Goal: Information Seeking & Learning: Learn about a topic

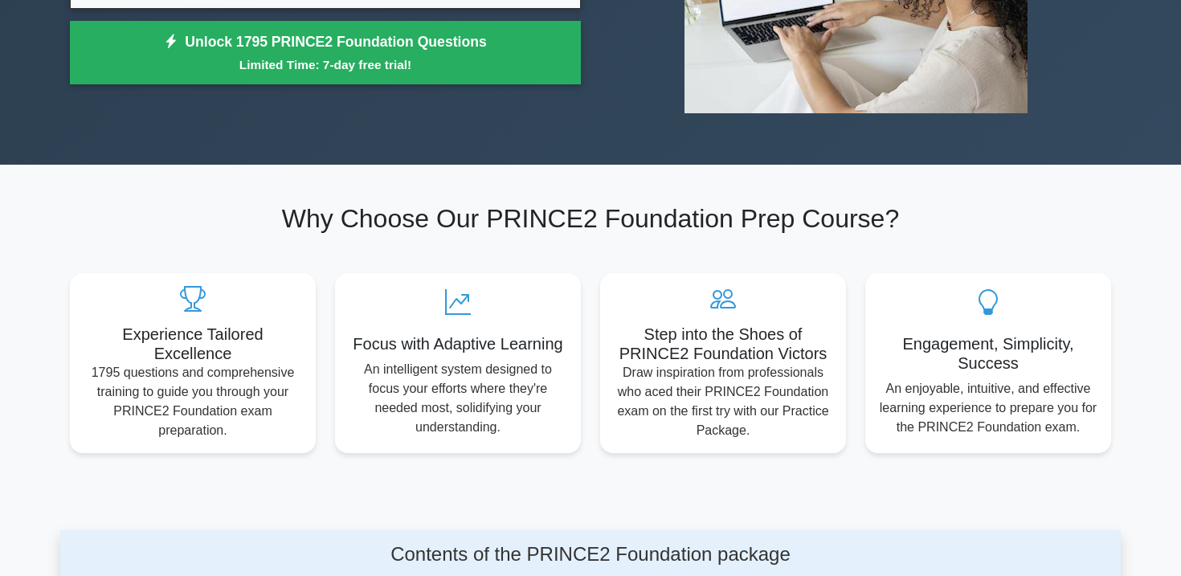
scroll to position [251, 0]
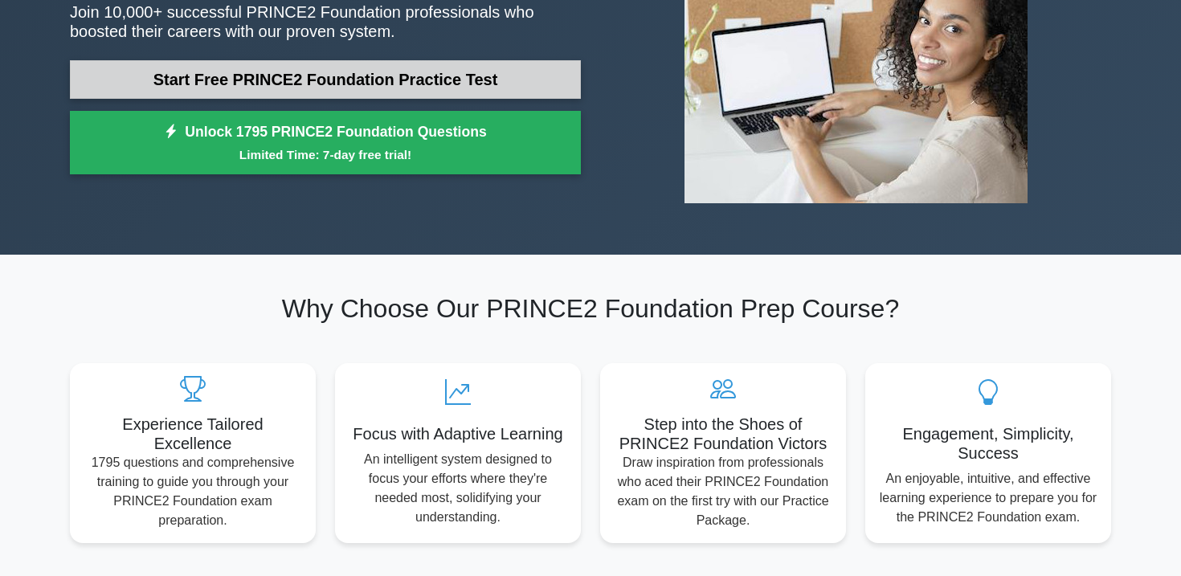
click at [481, 67] on link "Start Free PRINCE2 Foundation Practice Test" at bounding box center [325, 79] width 511 height 39
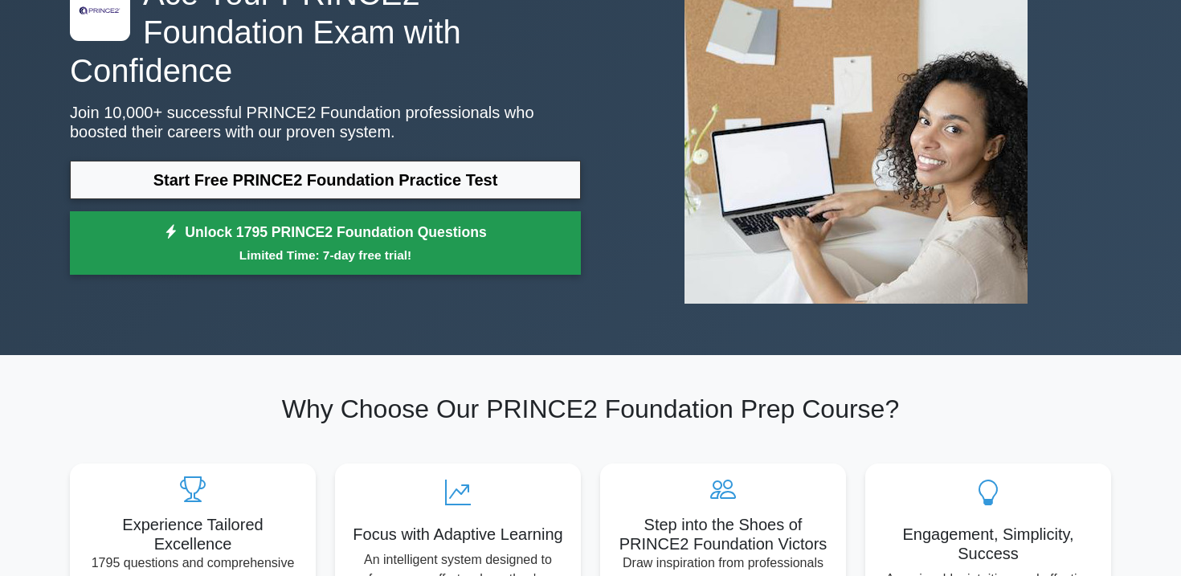
scroll to position [141, 0]
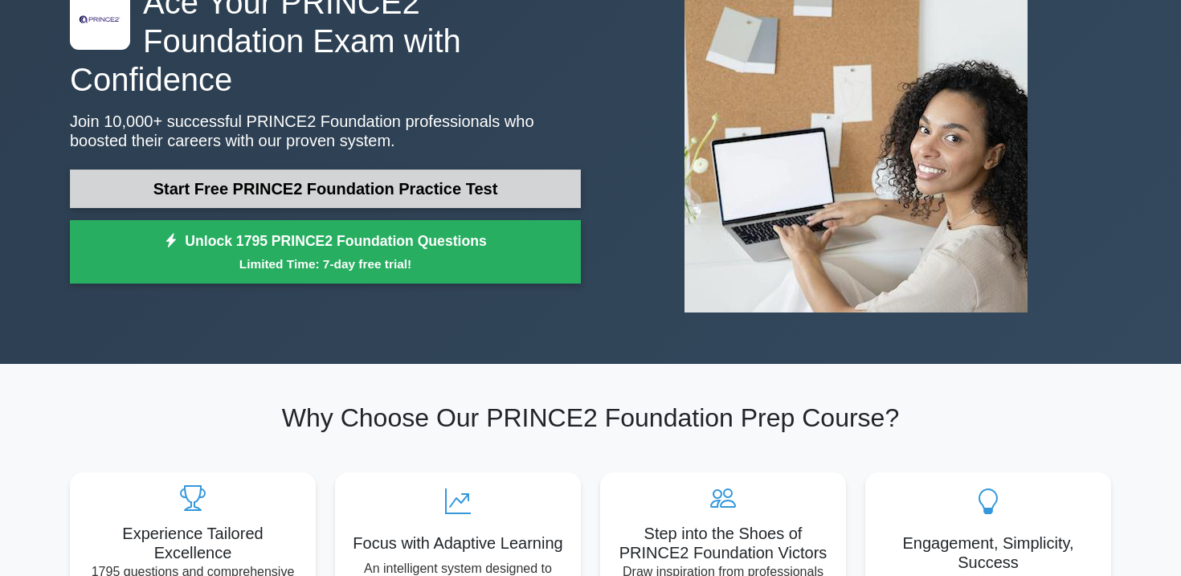
click at [349, 178] on link "Start Free PRINCE2 Foundation Practice Test" at bounding box center [325, 188] width 511 height 39
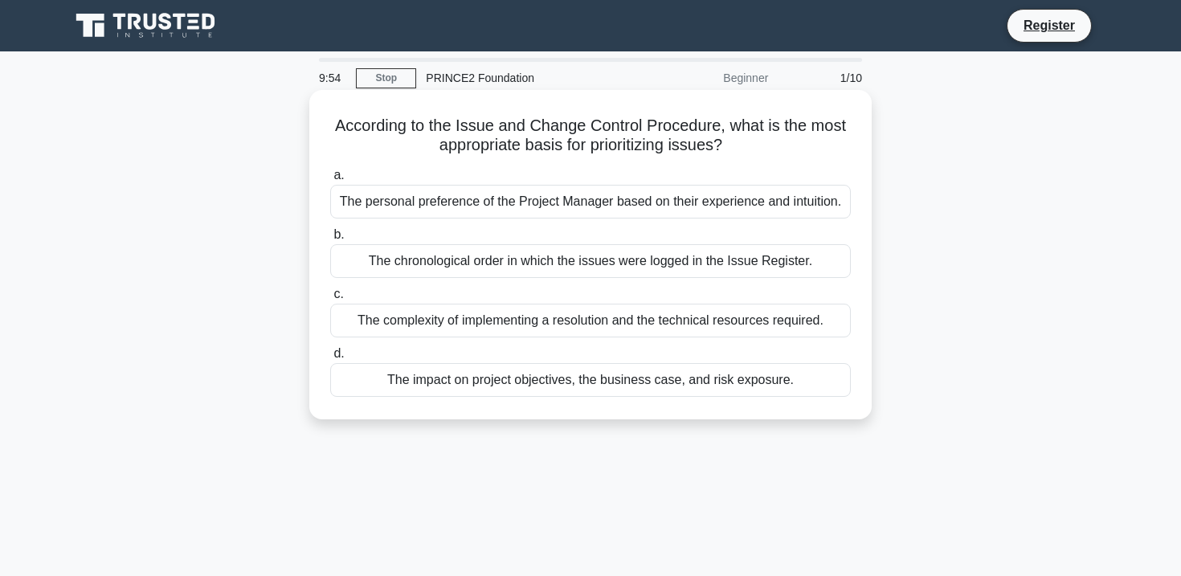
click at [772, 198] on div "The personal preference of the Project Manager based on their experience and in…" at bounding box center [590, 202] width 520 height 34
click at [330, 181] on input "a. The personal preference of the Project Manager based on their experience and…" at bounding box center [330, 175] width 0 height 10
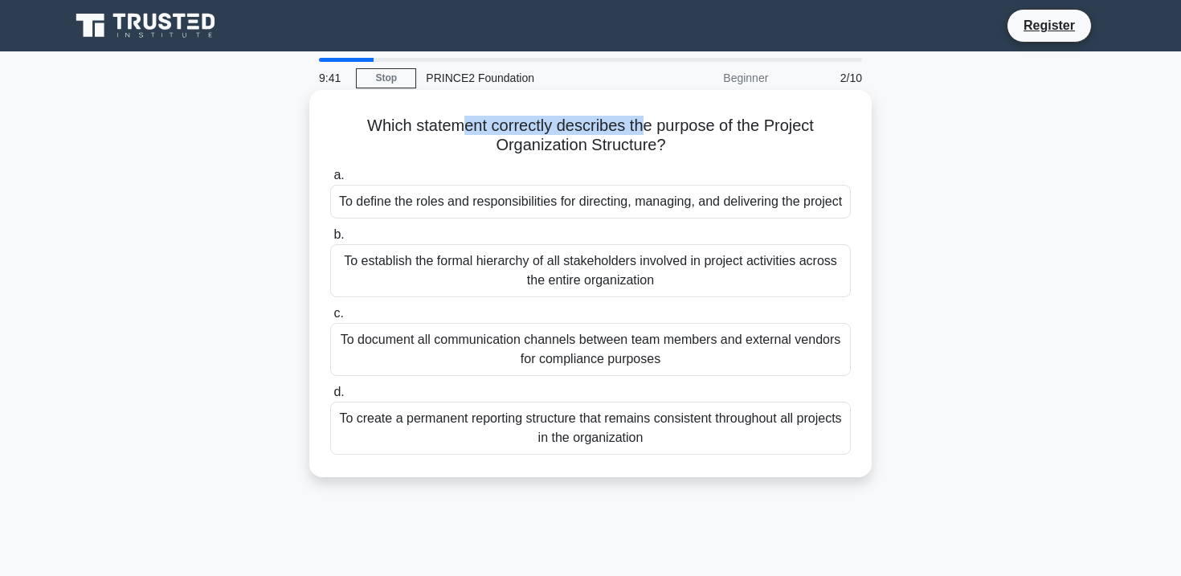
drag, startPoint x: 585, startPoint y: 133, endPoint x: 647, endPoint y: 133, distance: 61.0
click at [647, 133] on h5 "Which statement correctly describes the purpose of the Project Organization Str…" at bounding box center [590, 136] width 524 height 40
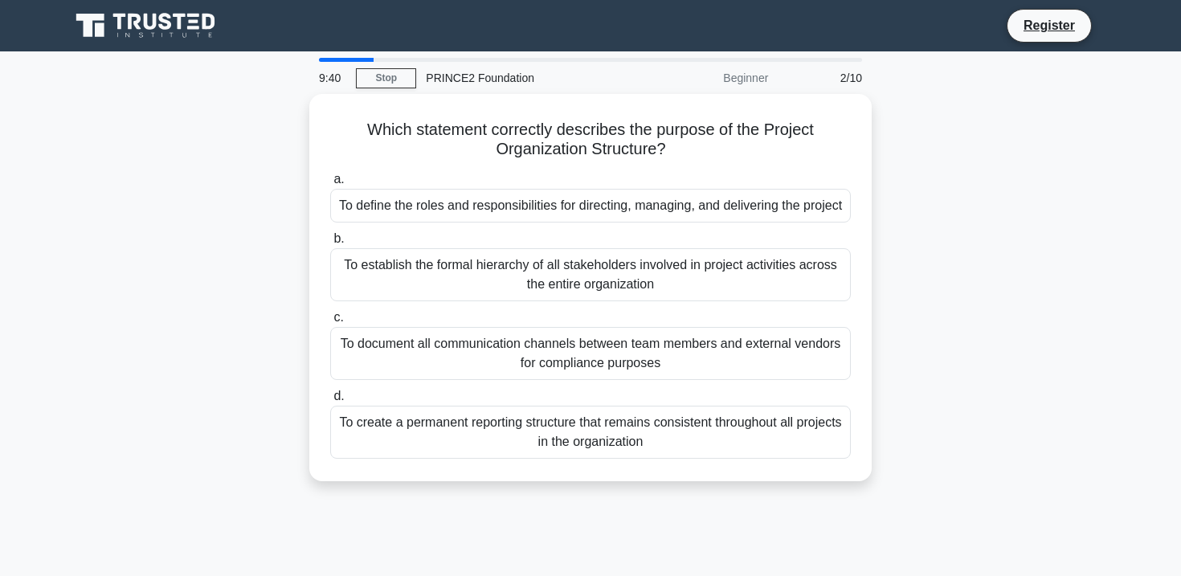
click at [353, 59] on div at bounding box center [346, 60] width 55 height 4
click at [330, 57] on main "9:40 Stop PRINCE2 Foundation Beginner 2/10 Which statement correctly describes …" at bounding box center [590, 459] width 1181 height 816
click at [330, 57] on main "9:39 Stop PRINCE2 Foundation Beginner 2/10 Which statement correctly describes …" at bounding box center [590, 459] width 1181 height 816
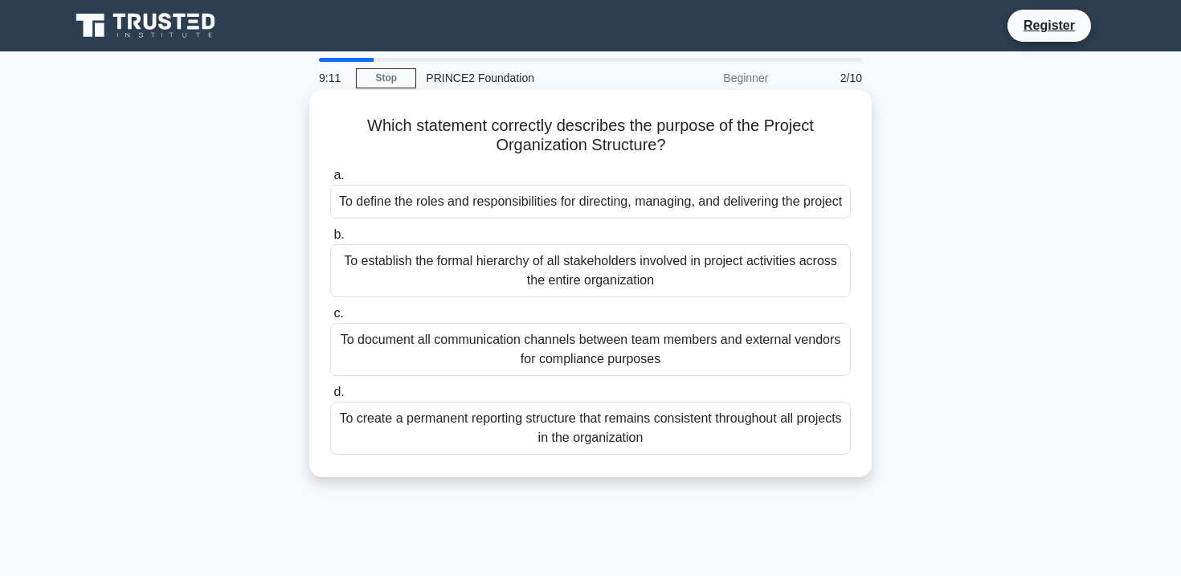
click at [748, 218] on div "To define the roles and responsibilities for directing, managing, and deliverin…" at bounding box center [590, 202] width 520 height 34
click at [330, 181] on input "a. To define the roles and responsibilities for directing, managing, and delive…" at bounding box center [330, 175] width 0 height 10
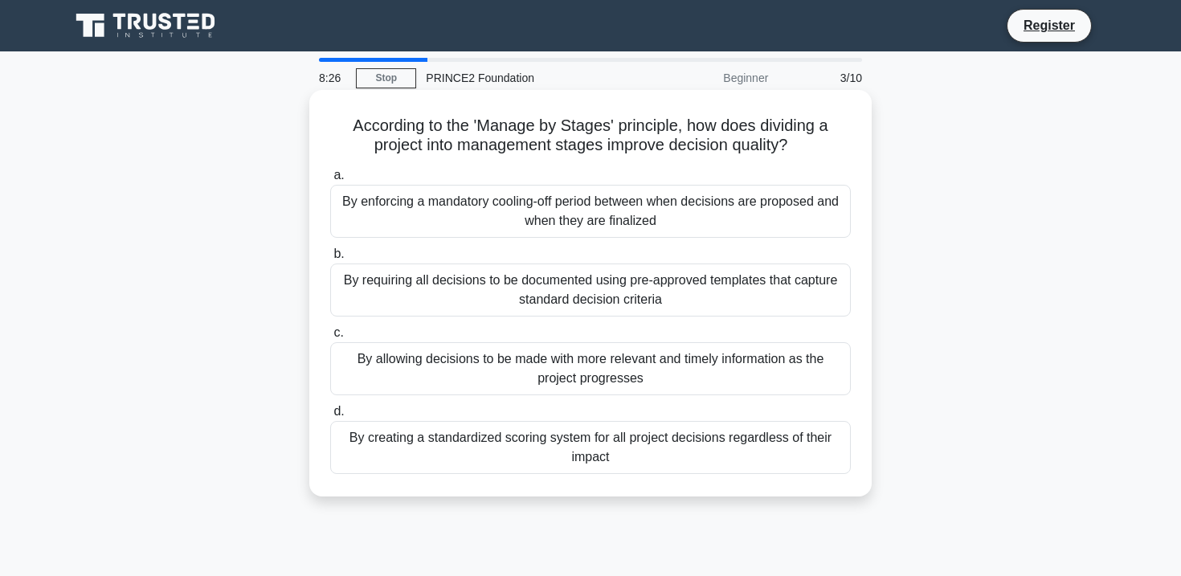
click at [763, 292] on div "By requiring all decisions to be documented using pre-approved templates that c…" at bounding box center [590, 289] width 520 height 53
click at [330, 259] on input "b. By requiring all decisions to be documented using pre-approved templates tha…" at bounding box center [330, 254] width 0 height 10
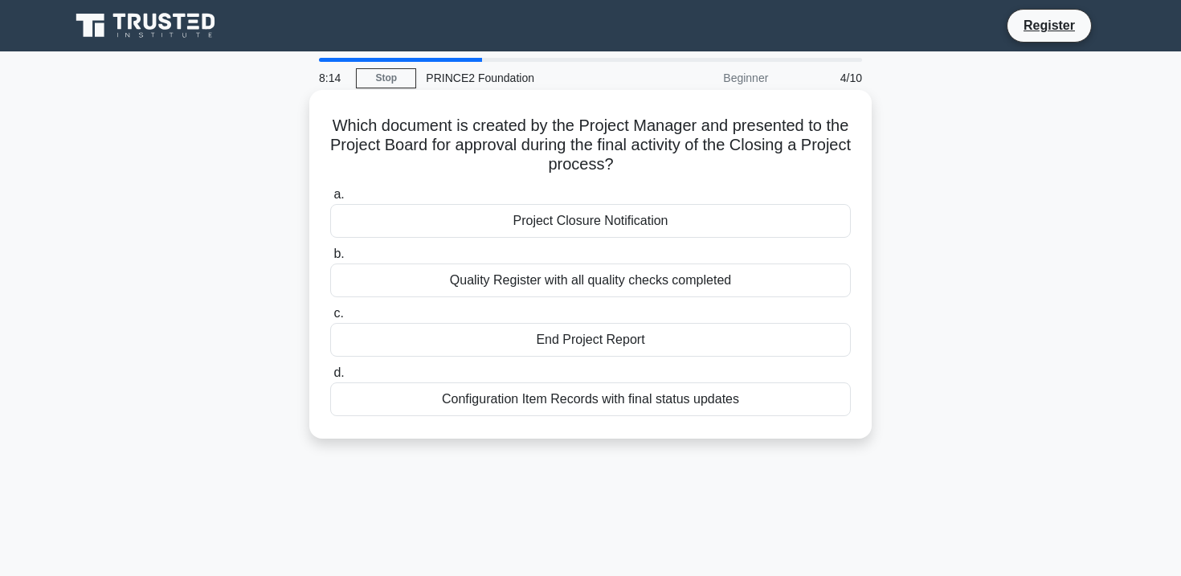
click at [682, 338] on div "End Project Report" at bounding box center [590, 340] width 520 height 34
click at [330, 319] on input "c. End Project Report" at bounding box center [330, 313] width 0 height 10
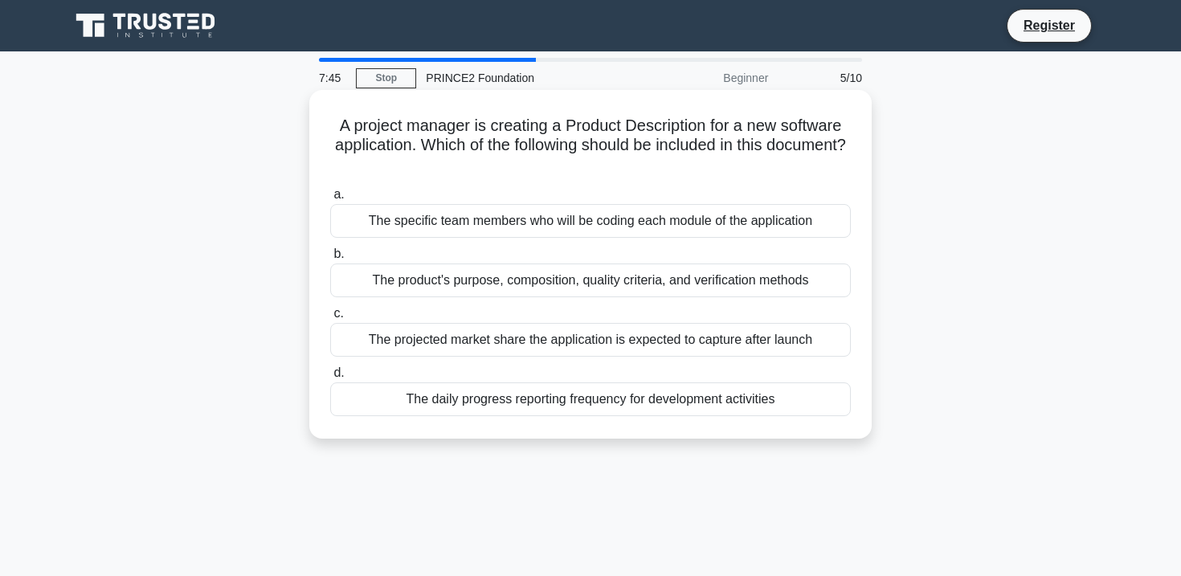
click at [789, 288] on div "The product's purpose, composition, quality criteria, and verification methods" at bounding box center [590, 280] width 520 height 34
click at [330, 259] on input "b. The product's purpose, composition, quality criteria, and verification metho…" at bounding box center [330, 254] width 0 height 10
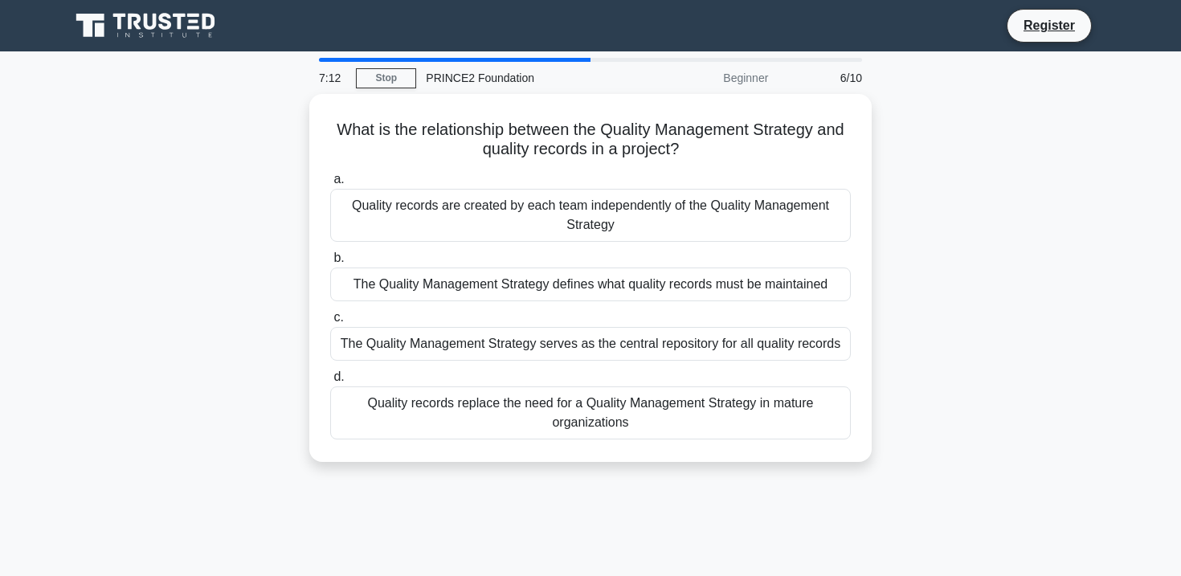
click at [876, 485] on div "7:12 Stop PRINCE2 Foundation Beginner 6/10 What is the relationship between the…" at bounding box center [590, 459] width 1060 height 803
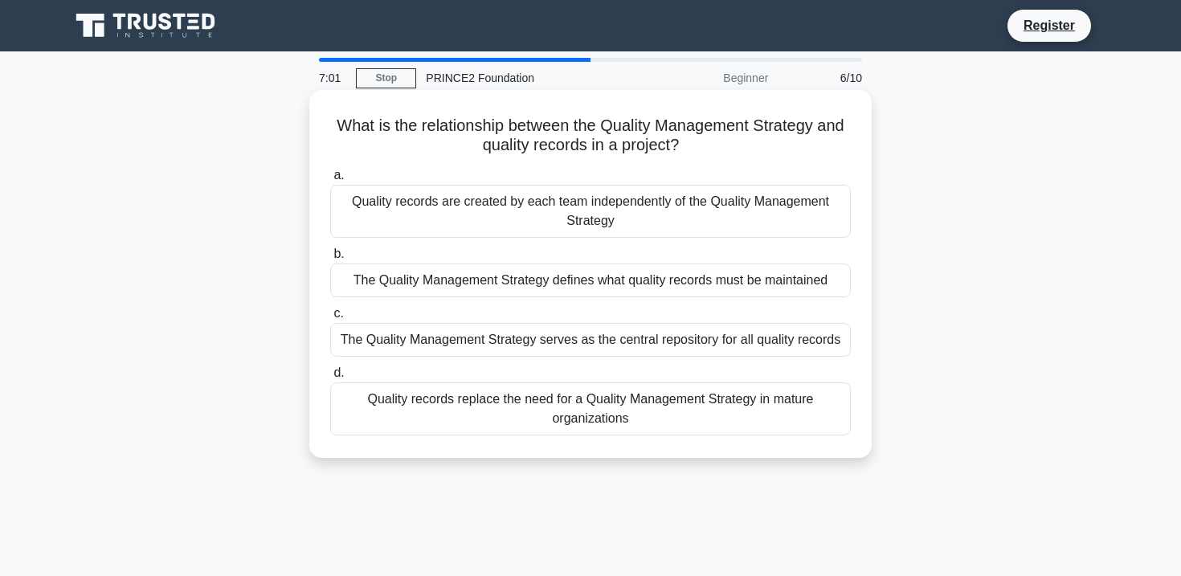
click at [700, 230] on div "Quality records are created by each team independently of the Quality Managemen…" at bounding box center [590, 211] width 520 height 53
click at [330, 181] on input "a. Quality records are created by each team independently of the Quality Manage…" at bounding box center [330, 175] width 0 height 10
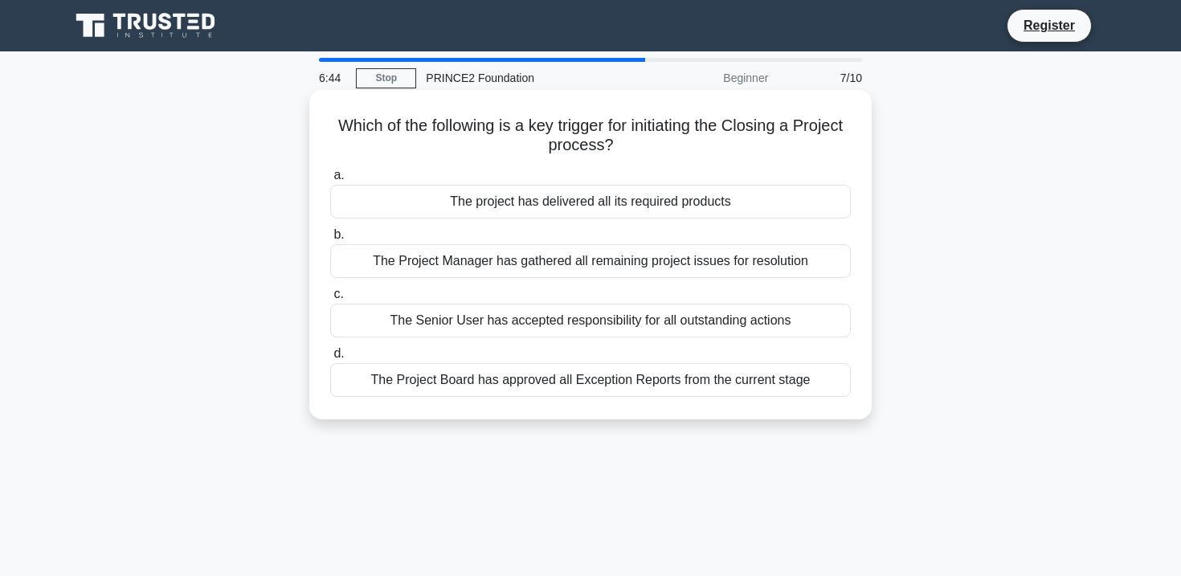
click at [750, 209] on div "The project has delivered all its required products" at bounding box center [590, 202] width 520 height 34
click at [330, 181] on input "a. The project has delivered all its required products" at bounding box center [330, 175] width 0 height 10
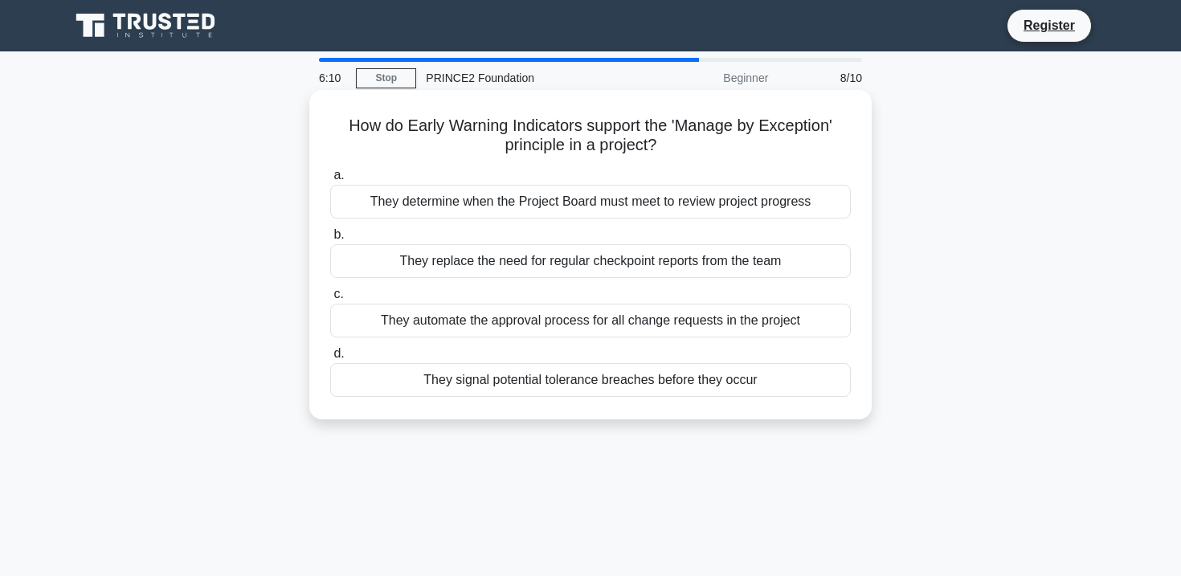
click at [764, 379] on div "They signal potential tolerance breaches before they occur" at bounding box center [590, 380] width 520 height 34
click at [330, 359] on input "d. They signal potential tolerance breaches before they occur" at bounding box center [330, 354] width 0 height 10
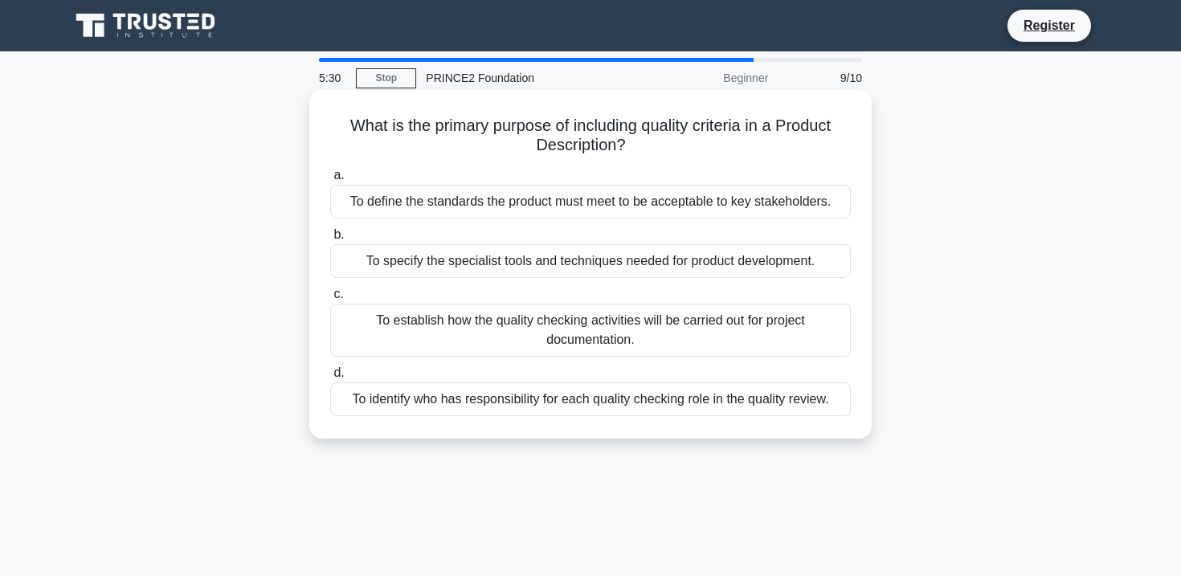
click at [730, 368] on label "d. To identify who has responsibility for each quality checking role in the qua…" at bounding box center [590, 389] width 520 height 53
click at [330, 368] on input "d. To identify who has responsibility for each quality checking role in the qua…" at bounding box center [330, 373] width 0 height 10
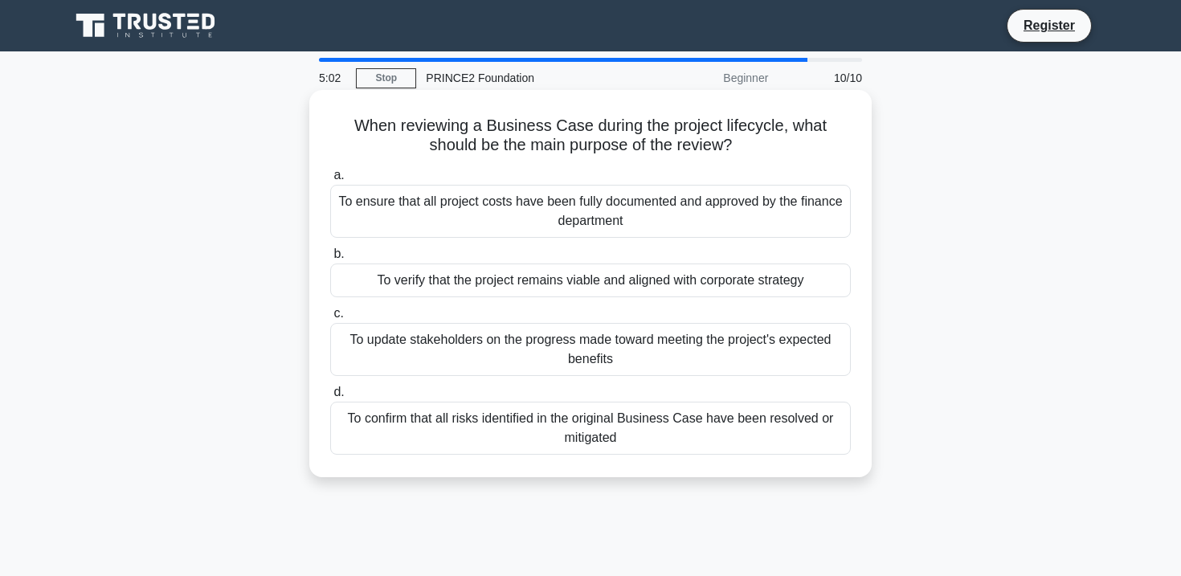
click at [654, 287] on div "To verify that the project remains viable and aligned with corporate strategy" at bounding box center [590, 280] width 520 height 34
click at [330, 259] on input "b. To verify that the project remains viable and aligned with corporate strategy" at bounding box center [330, 254] width 0 height 10
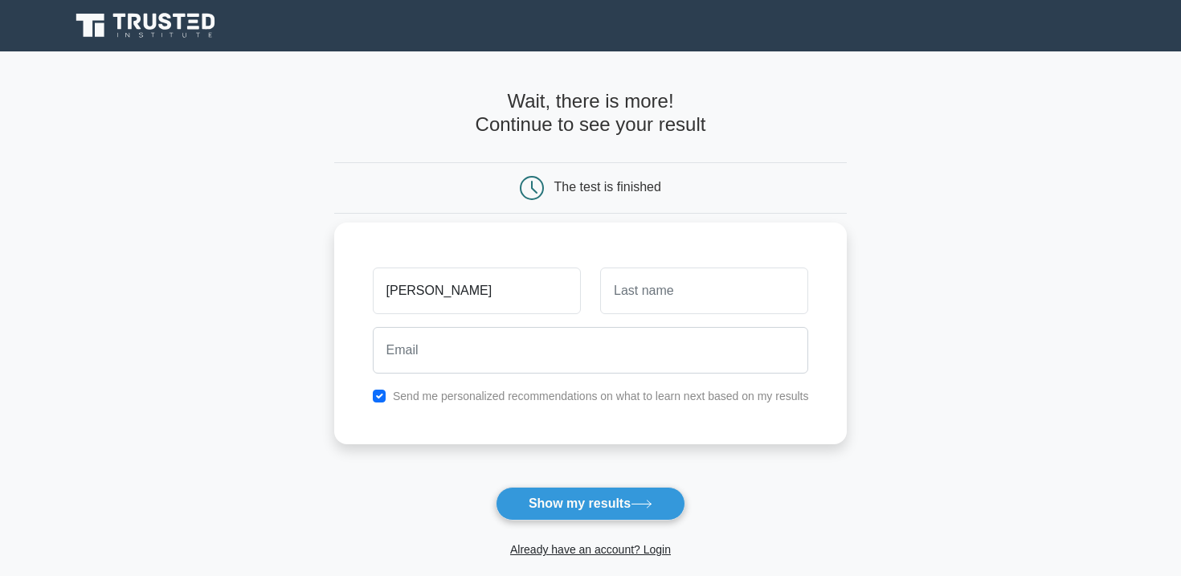
type input "[PERSON_NAME]"
click at [761, 302] on input "text" at bounding box center [704, 290] width 208 height 47
type input "Bia"
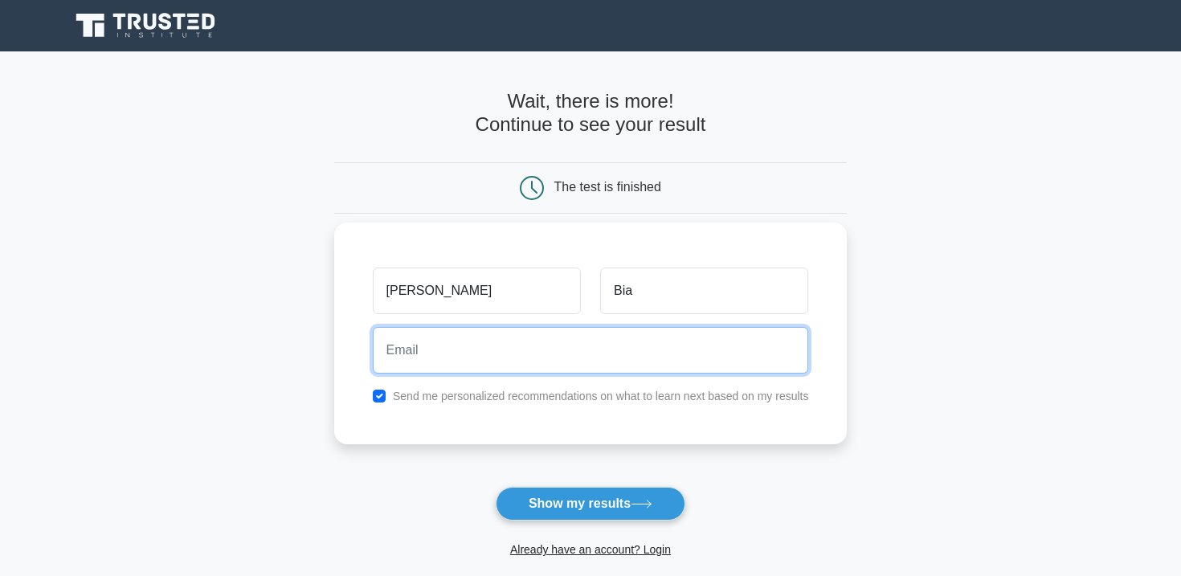
click at [459, 355] on input "email" at bounding box center [591, 350] width 436 height 47
type input "sonia.bianconi@ehpa.org"
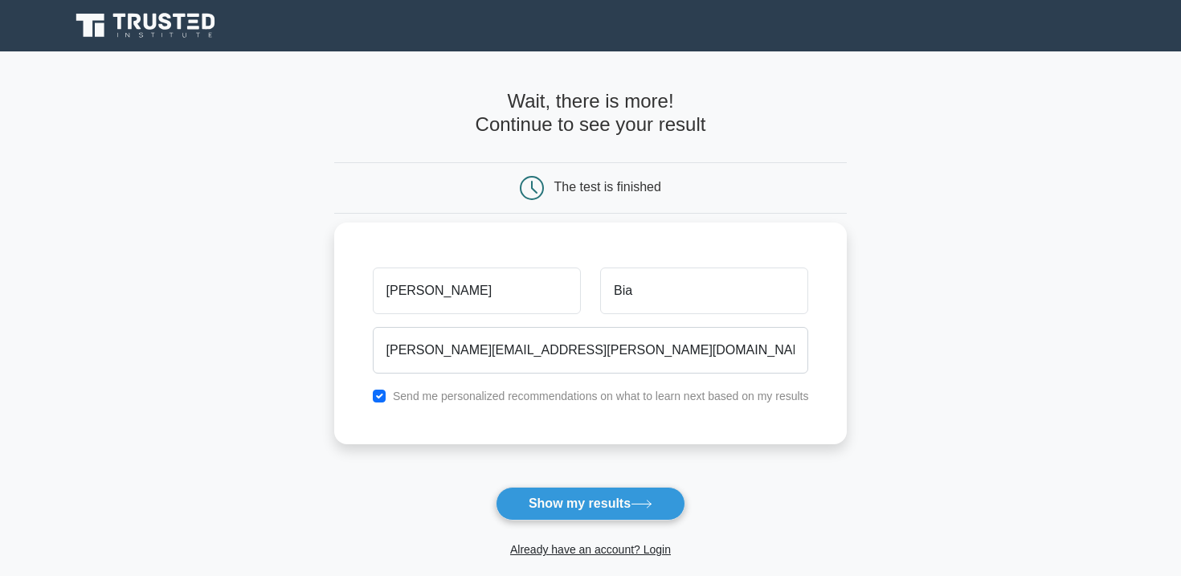
click at [397, 397] on label "Send me personalized recommendations on what to learn next based on my results" at bounding box center [601, 396] width 416 height 13
click at [382, 395] on input "checkbox" at bounding box center [379, 396] width 13 height 13
checkbox input "false"
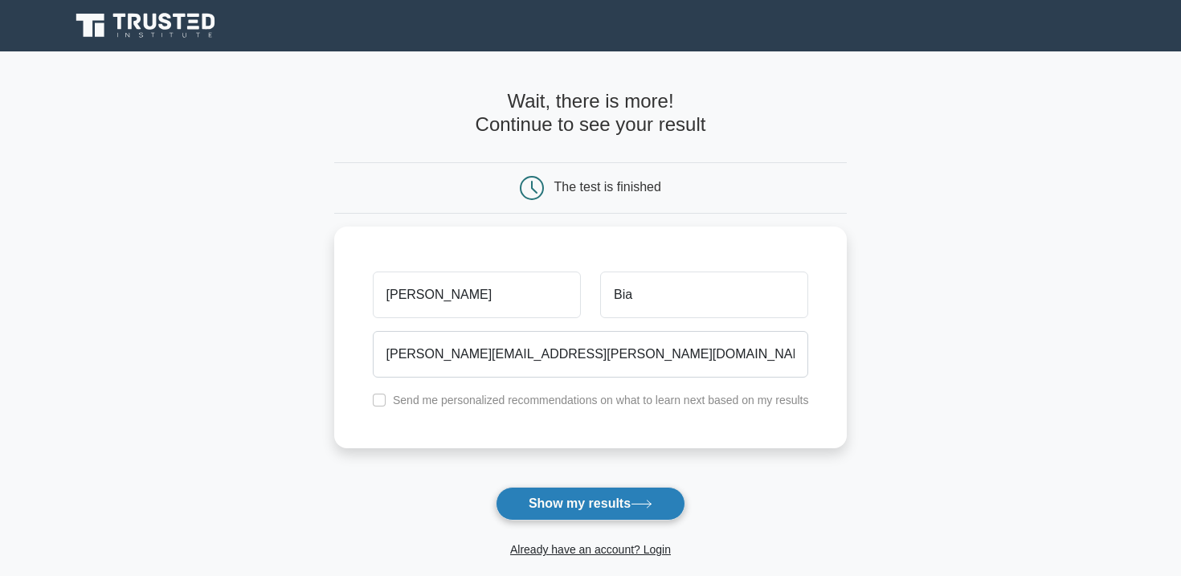
click at [605, 499] on button "Show my results" at bounding box center [591, 504] width 190 height 34
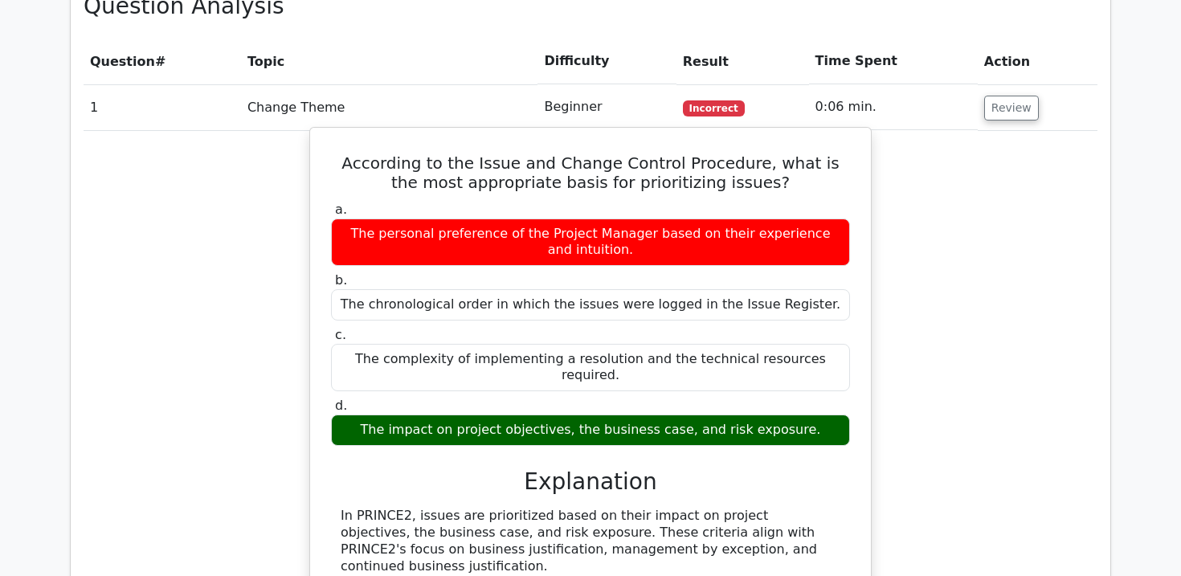
scroll to position [1241, 0]
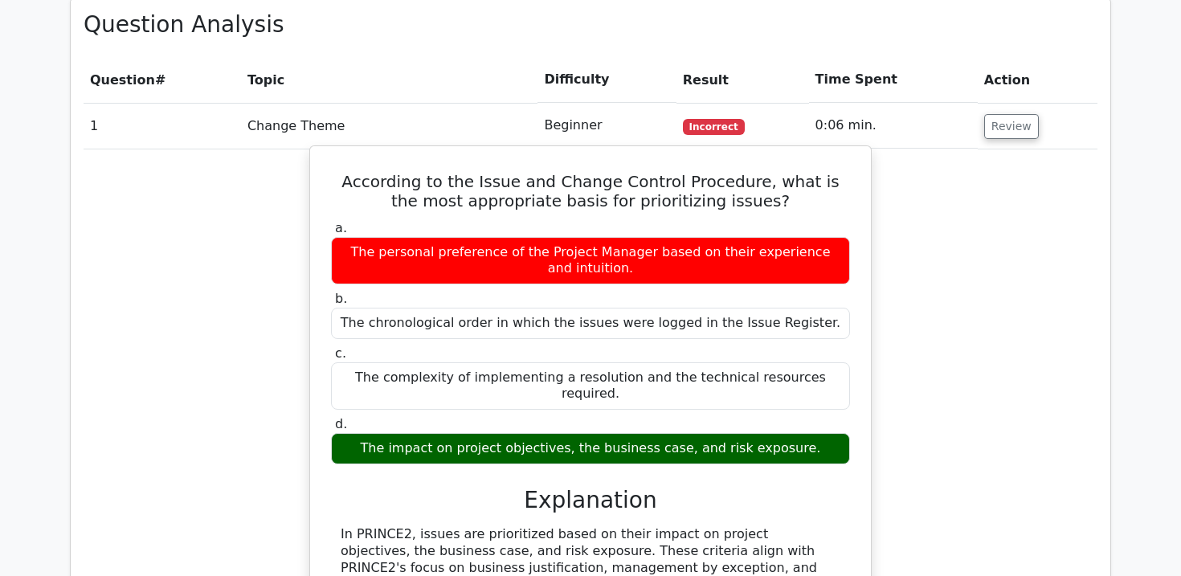
click at [335, 172] on h5 "According to the Issue and Change Control Procedure, what is the most appropria…" at bounding box center [590, 191] width 522 height 39
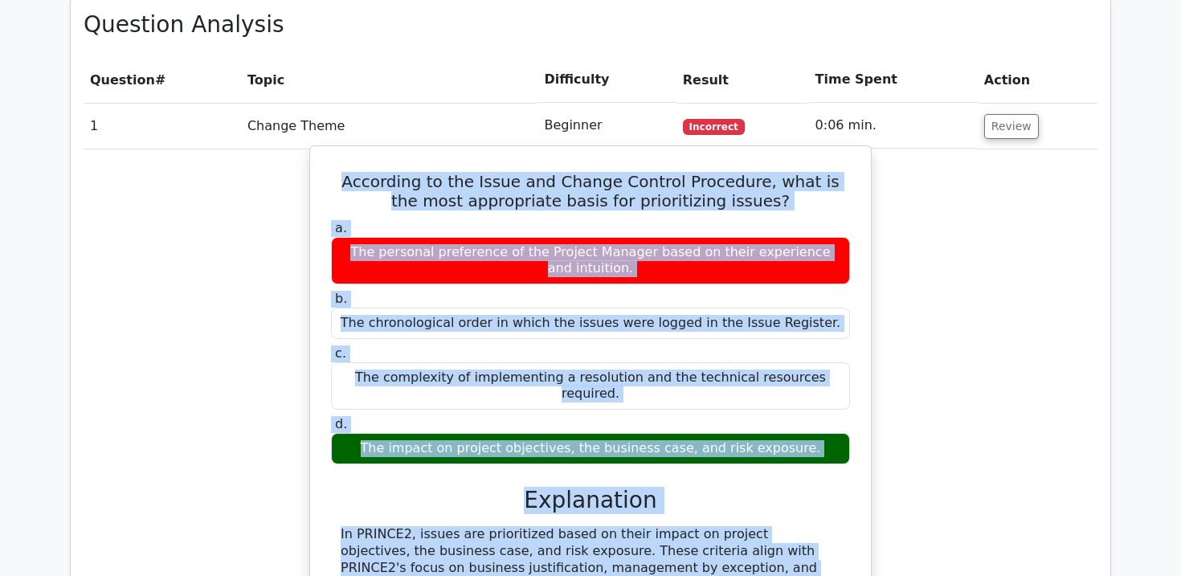
drag, startPoint x: 333, startPoint y: 142, endPoint x: 744, endPoint y: 569, distance: 593.0
click at [745, 569] on div "According to the Issue and Change Control Procedure, what is the most appropria…" at bounding box center [590, 503] width 548 height 700
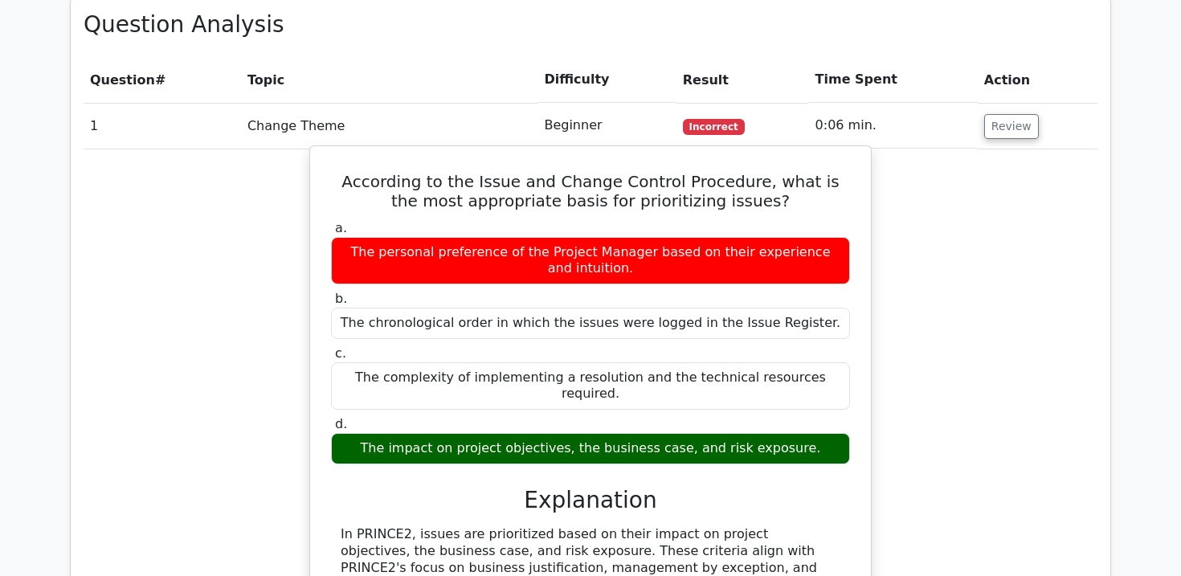
click at [747, 416] on div "a. The personal preference of the Project Manager based on their experience and…" at bounding box center [590, 528] width 522 height 623
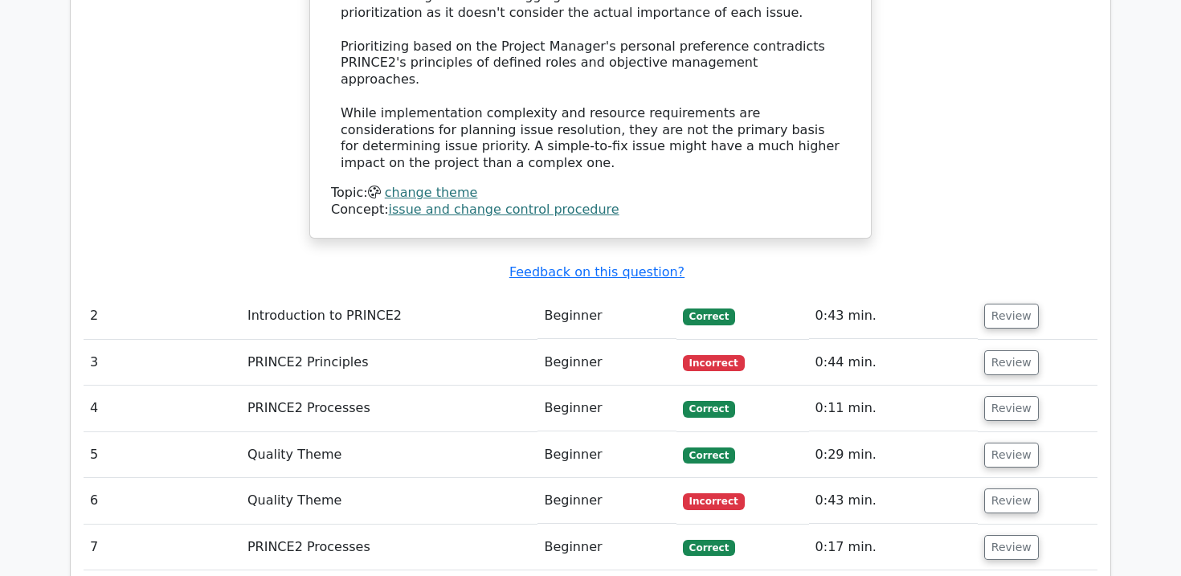
scroll to position [1825, 0]
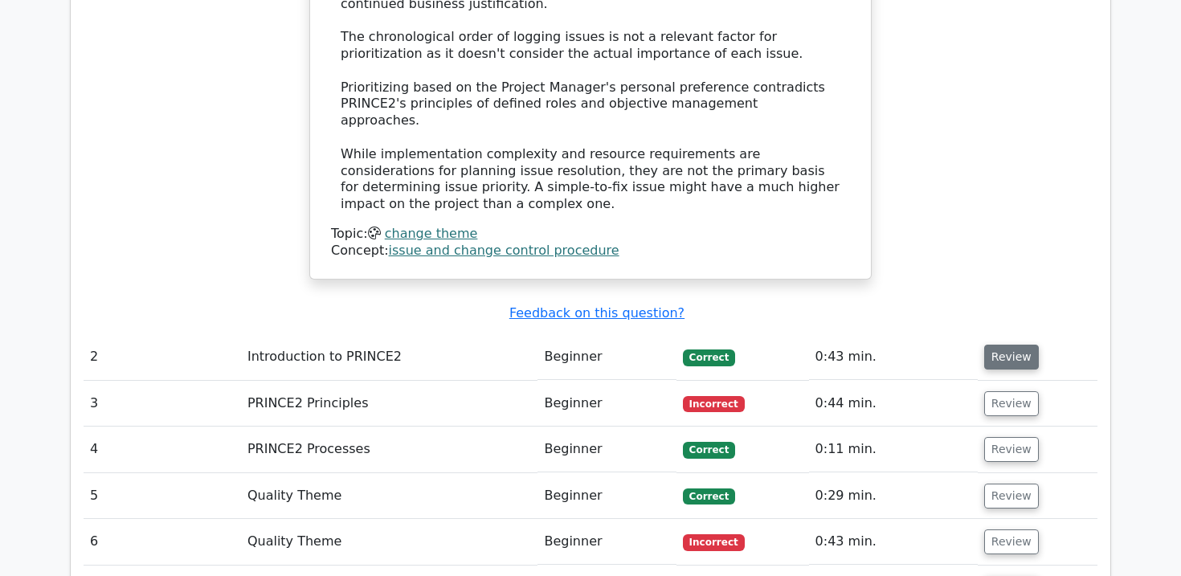
click at [1002, 345] on button "Review" at bounding box center [1011, 357] width 55 height 25
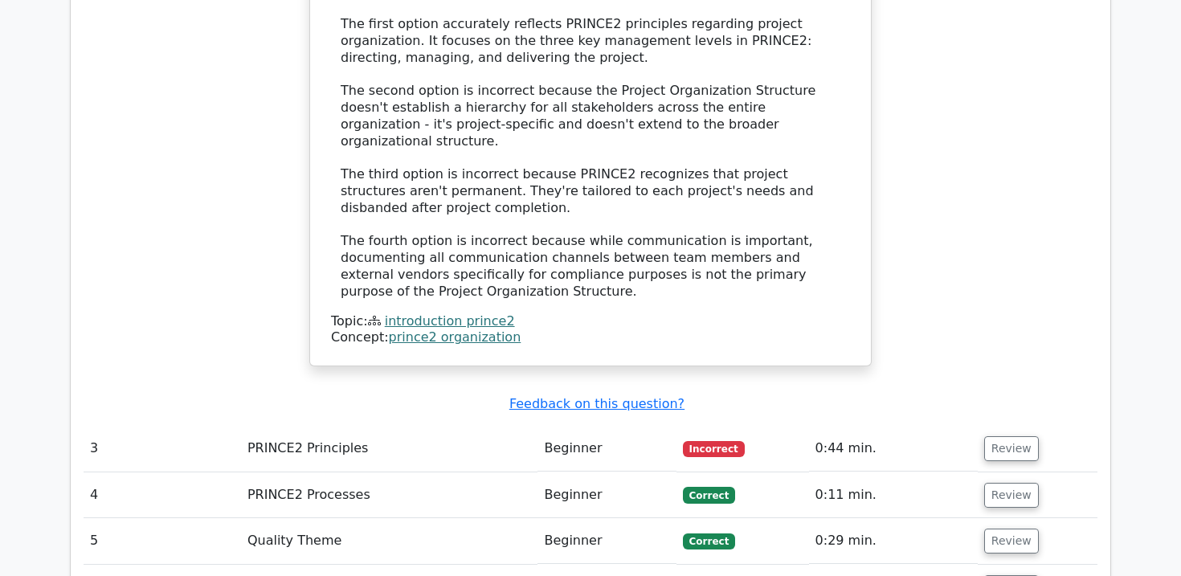
scroll to position [2686, 0]
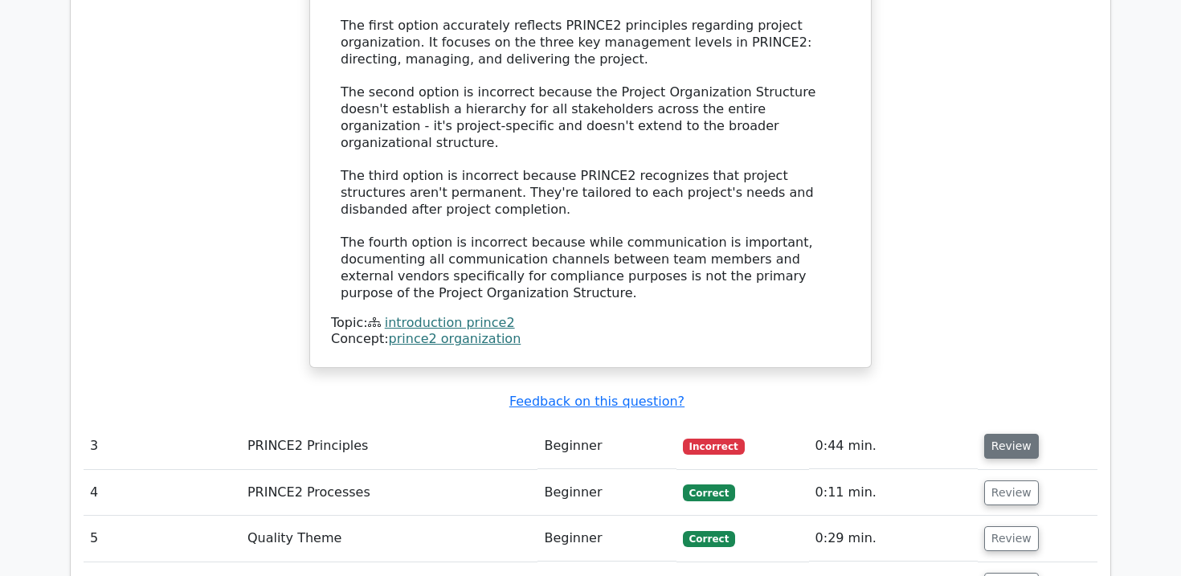
click at [997, 434] on button "Review" at bounding box center [1011, 446] width 55 height 25
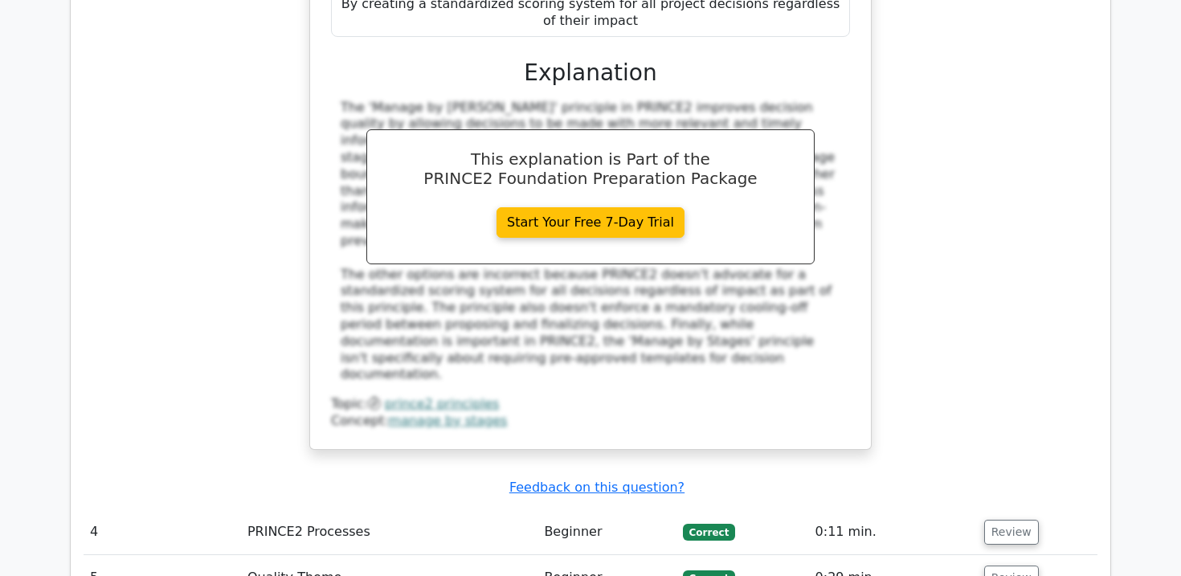
scroll to position [3616, 0]
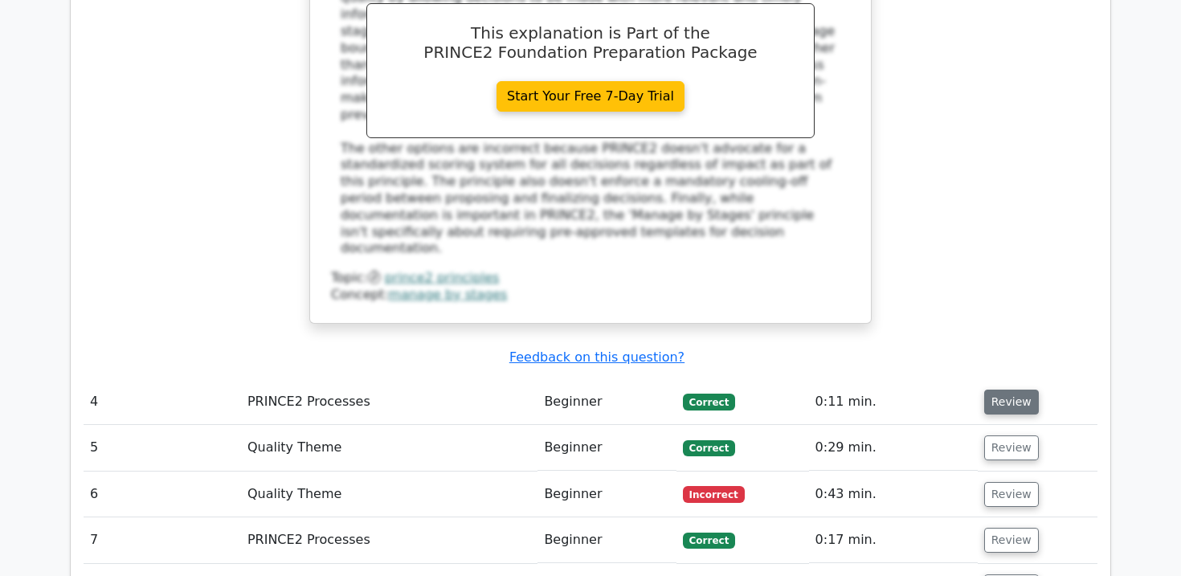
click at [993, 390] on button "Review" at bounding box center [1011, 402] width 55 height 25
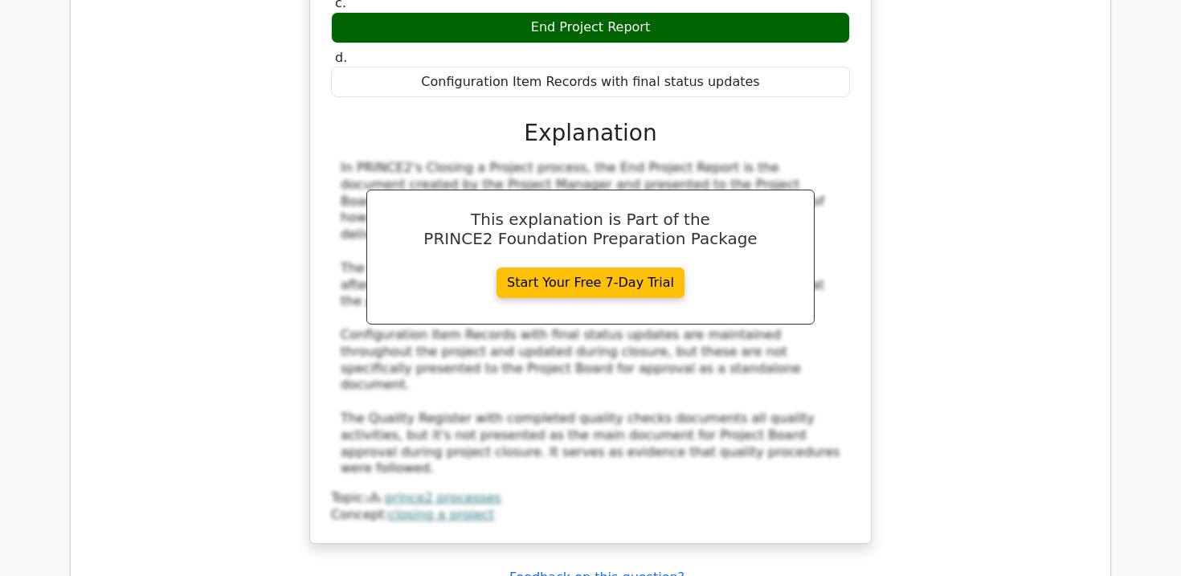
scroll to position [4255, 0]
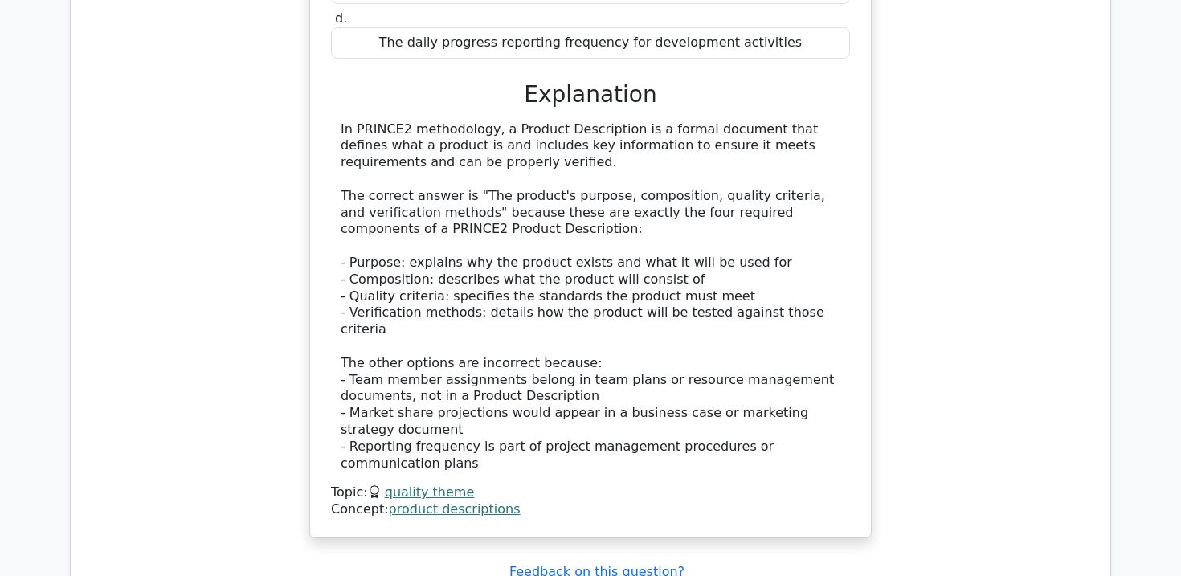
scroll to position [5174, 0]
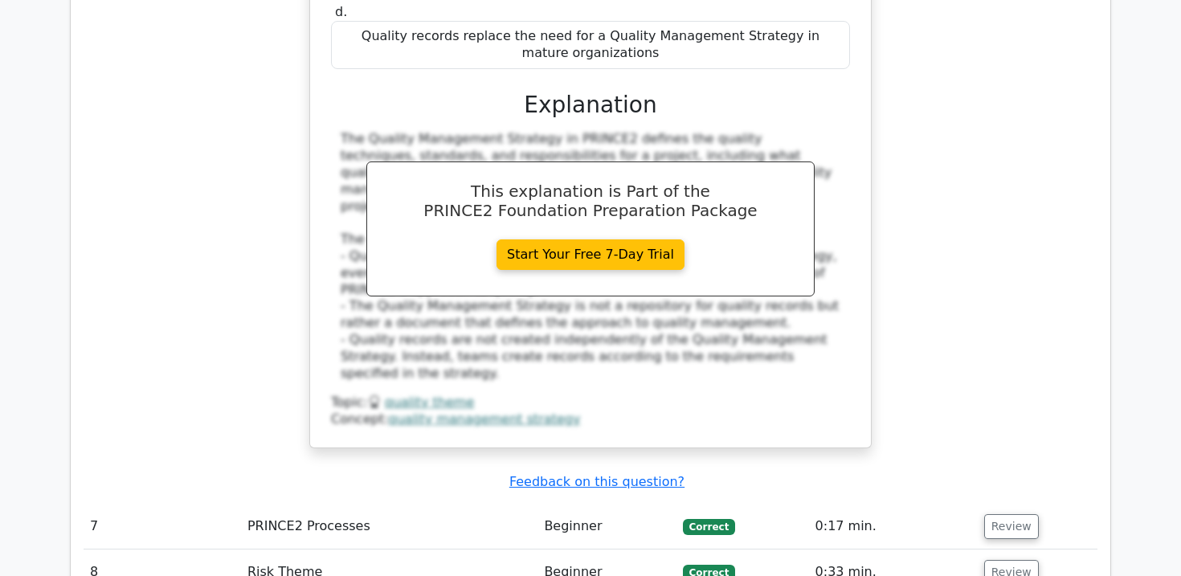
scroll to position [6100, 0]
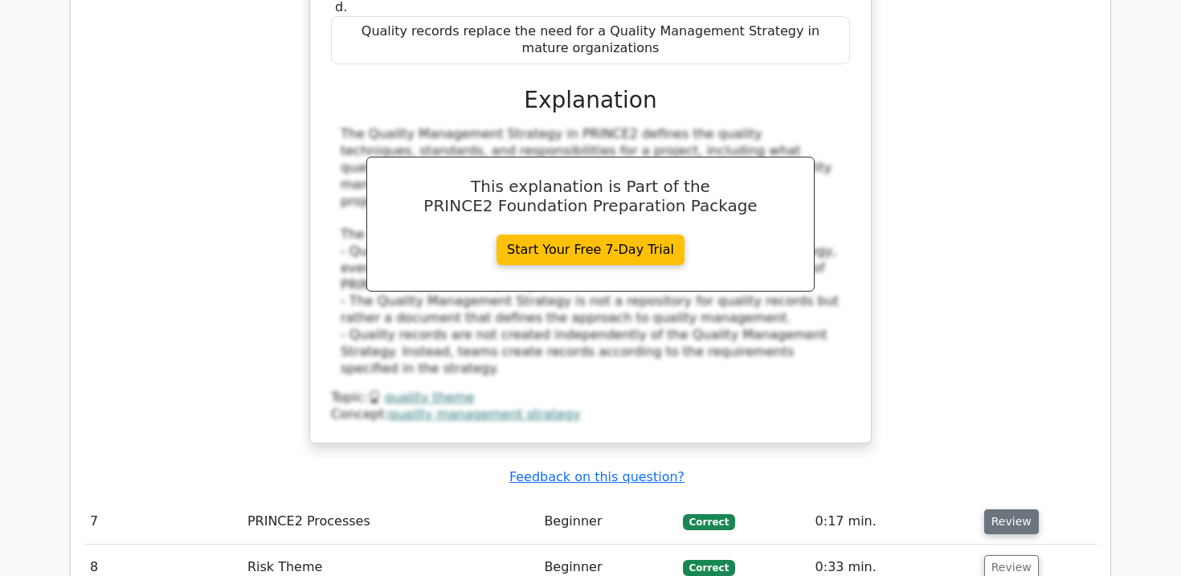
click at [1003, 509] on button "Review" at bounding box center [1011, 521] width 55 height 25
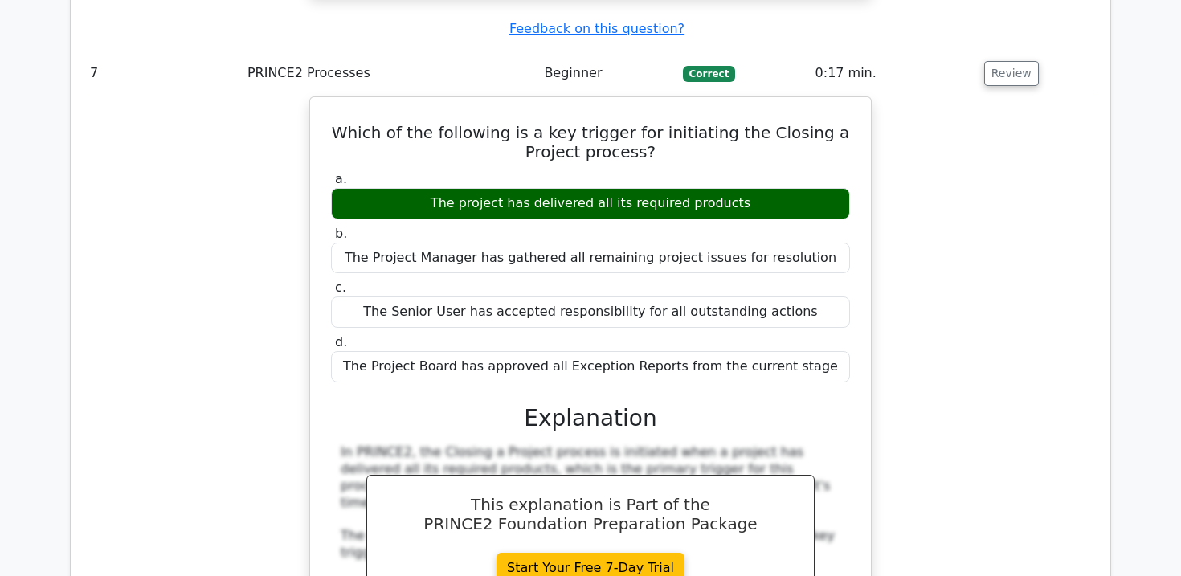
scroll to position [6741, 0]
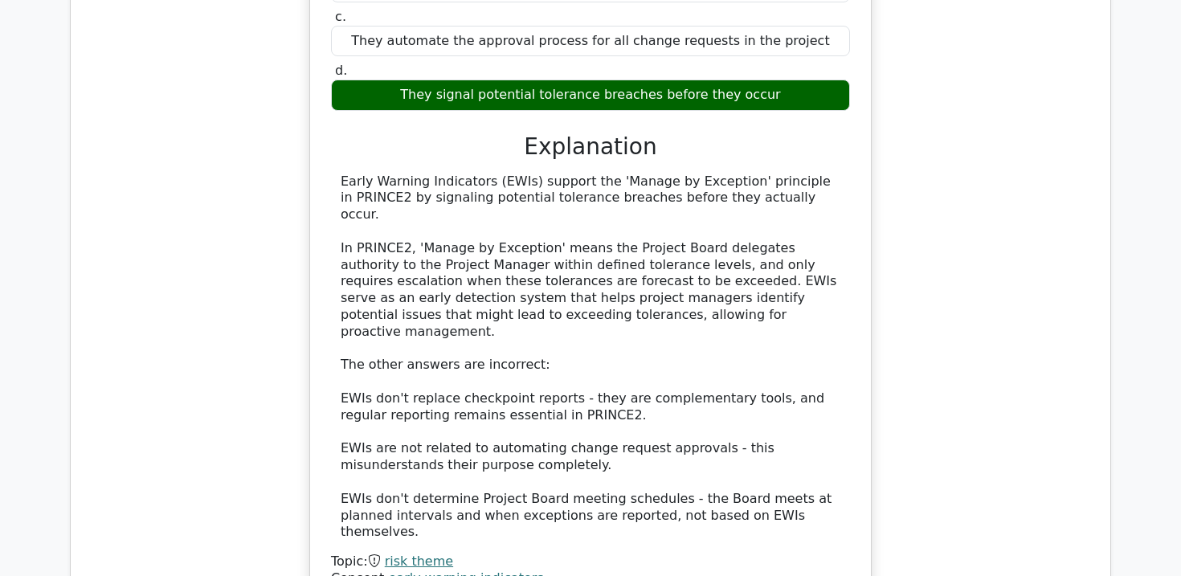
scroll to position [7620, 0]
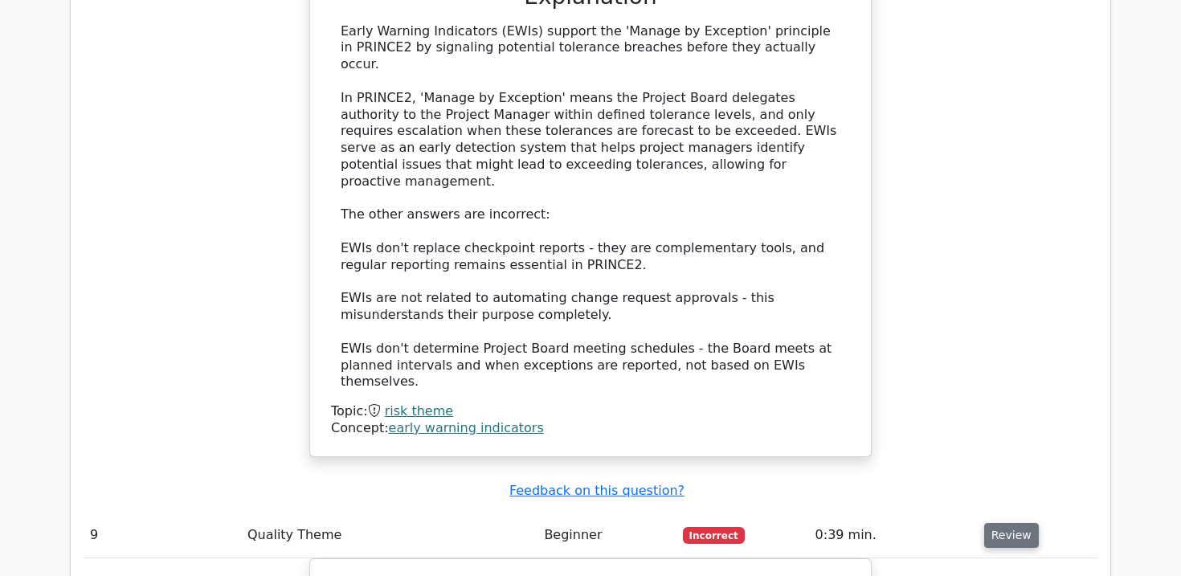
scroll to position [7775, 0]
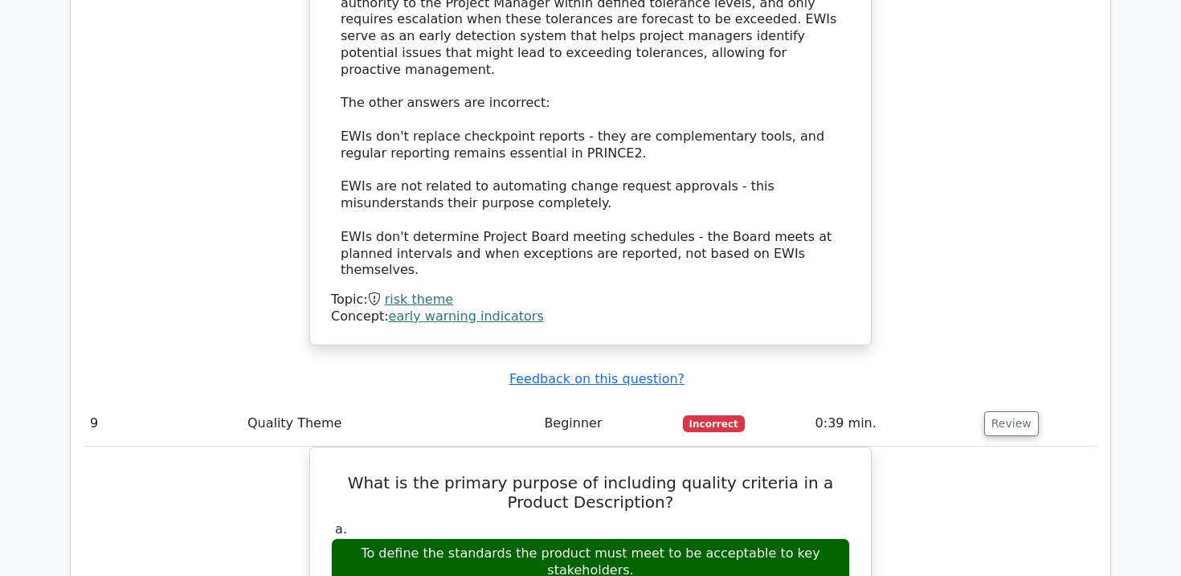
scroll to position [7882, 0]
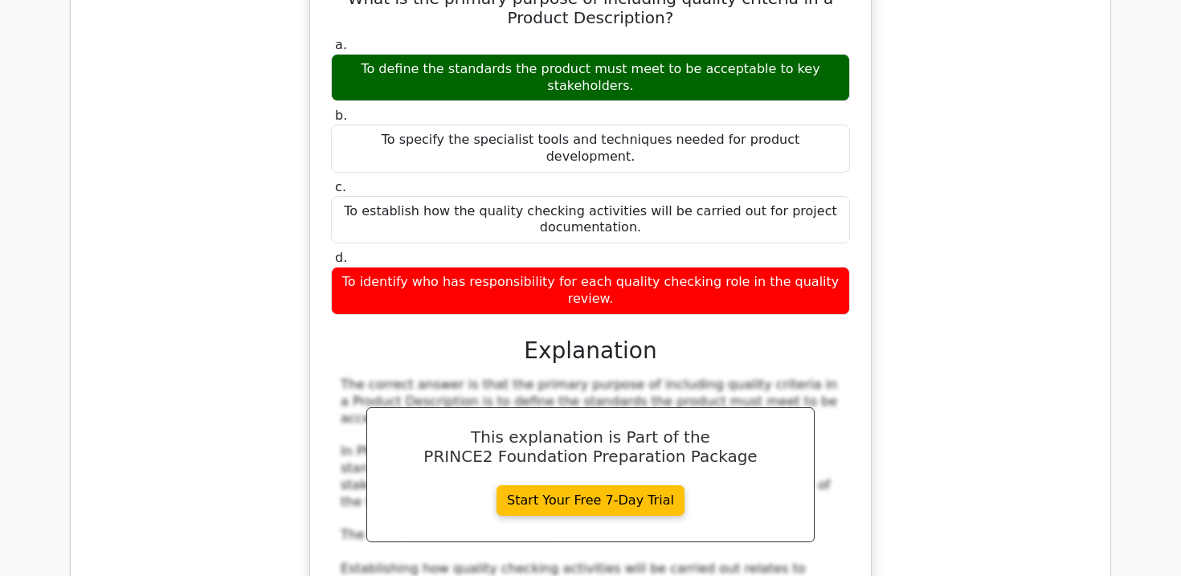
scroll to position [8377, 0]
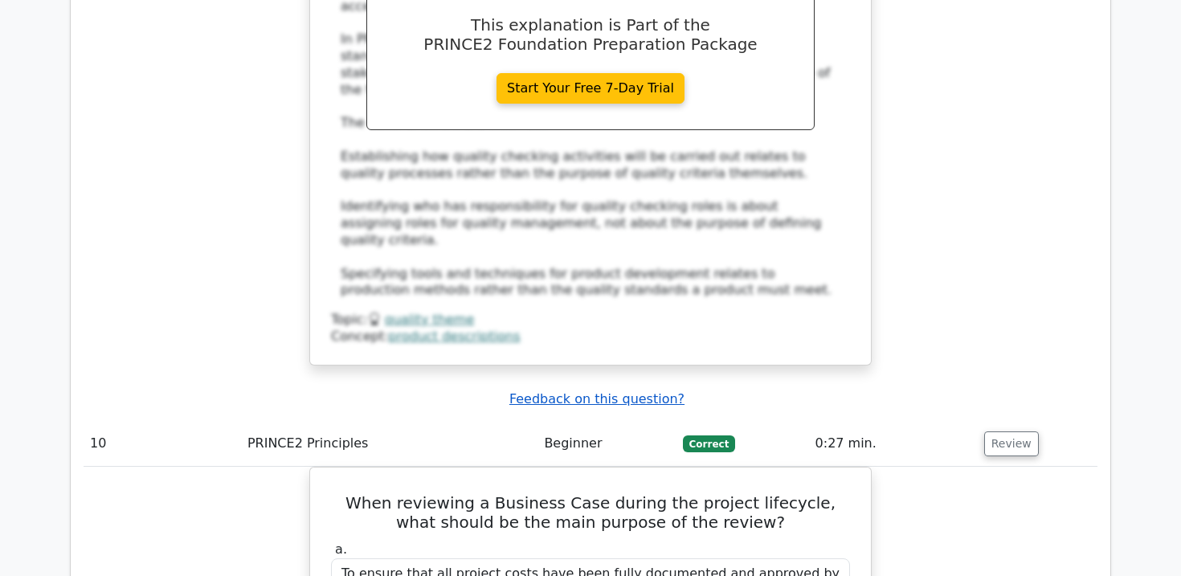
scroll to position [8758, 0]
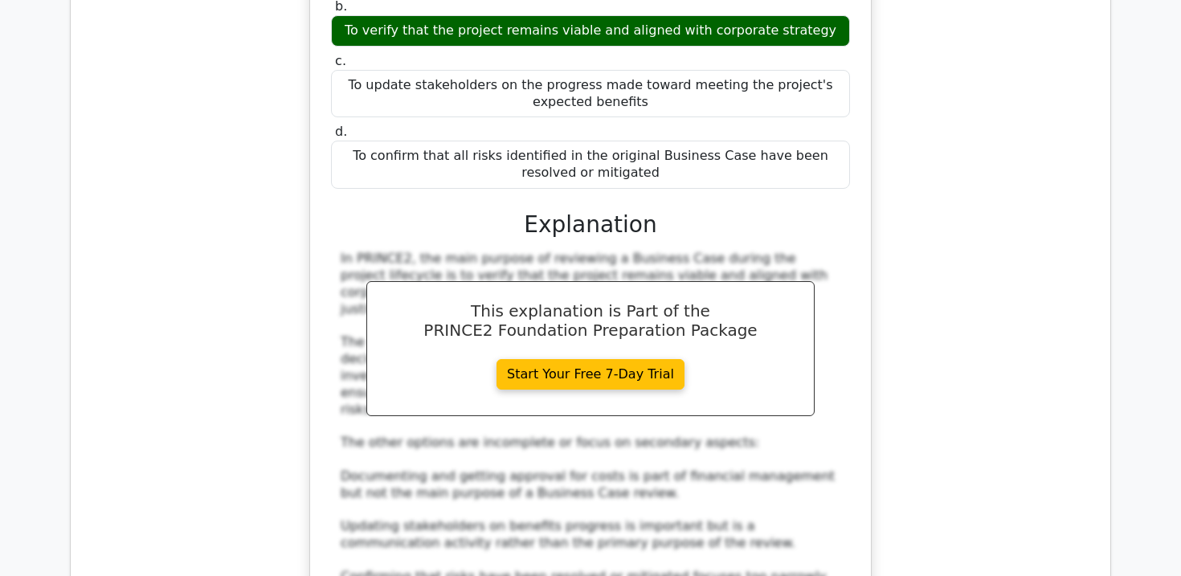
scroll to position [9408, 0]
